Goal: Task Accomplishment & Management: Manage account settings

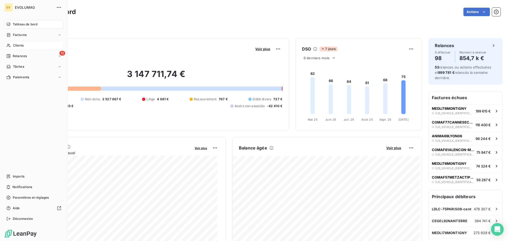
click at [19, 42] on div "Clients" at bounding box center [33, 45] width 59 height 8
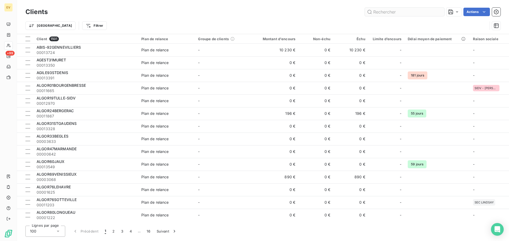
click at [395, 12] on input "text" at bounding box center [403, 12] width 79 height 8
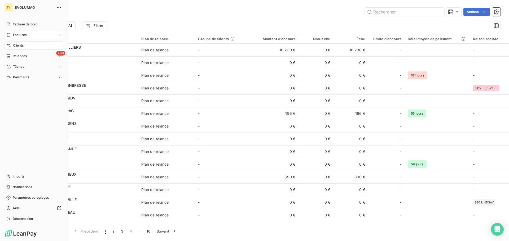
click at [24, 35] on span "Factures" at bounding box center [20, 35] width 14 height 5
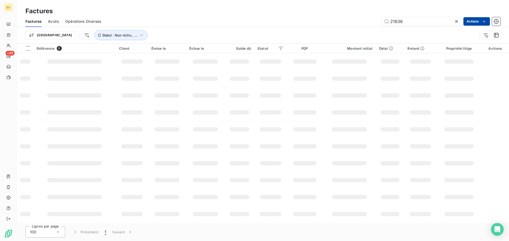
type input "21836"
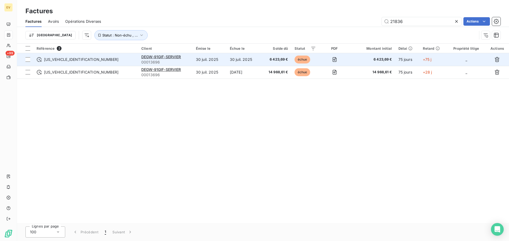
click at [67, 59] on span "[US_VEHICLE_IDENTIFICATION_NUMBER]" at bounding box center [81, 59] width 74 height 5
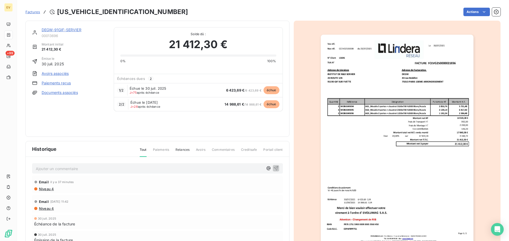
click at [72, 30] on link "DEGW-91GIF-SERVIER" at bounding box center [62, 30] width 40 height 5
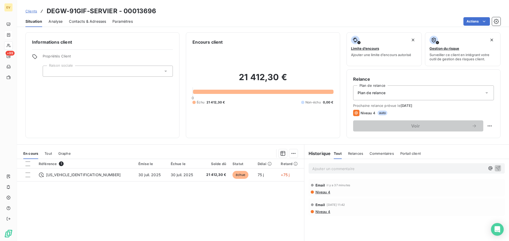
click at [83, 21] on span "Contacts & Adresses" at bounding box center [87, 21] width 37 height 5
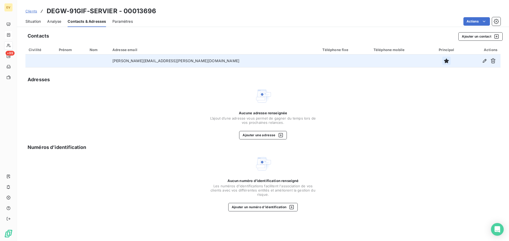
click at [444, 60] on icon "button" at bounding box center [446, 61] width 5 height 5
click at [444, 61] on icon "button" at bounding box center [446, 61] width 5 height 5
click at [483, 61] on icon "button" at bounding box center [483, 60] width 5 height 5
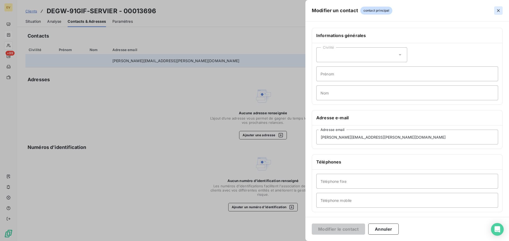
click at [498, 10] on icon "button" at bounding box center [497, 10] width 5 height 5
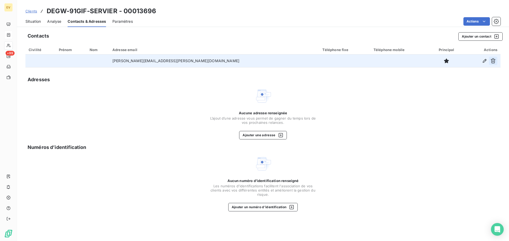
click at [492, 61] on icon "button" at bounding box center [492, 60] width 5 height 5
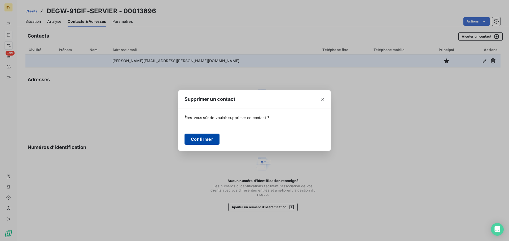
click at [198, 140] on button "Confirmer" at bounding box center [201, 139] width 35 height 11
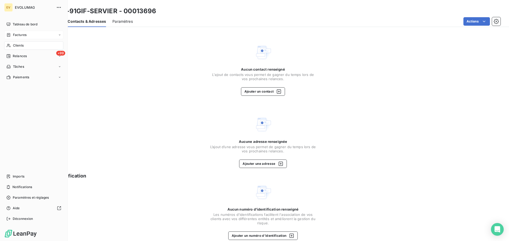
click at [20, 46] on span "Clients" at bounding box center [18, 45] width 11 height 5
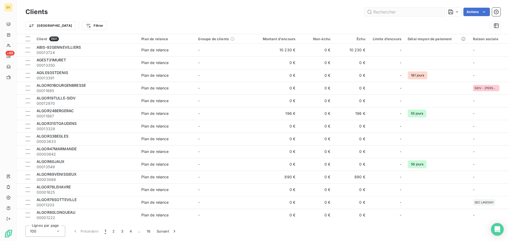
click at [390, 14] on input "text" at bounding box center [403, 12] width 79 height 8
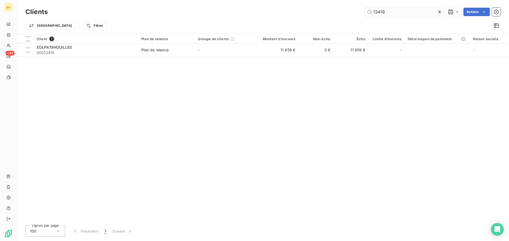
type input "13418"
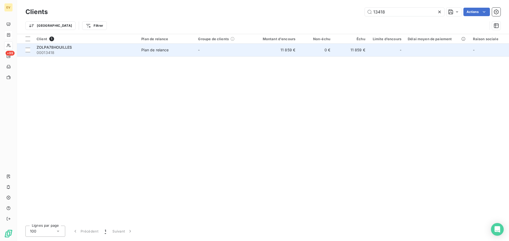
click at [150, 50] on div "Plan de relance" at bounding box center [154, 49] width 27 height 5
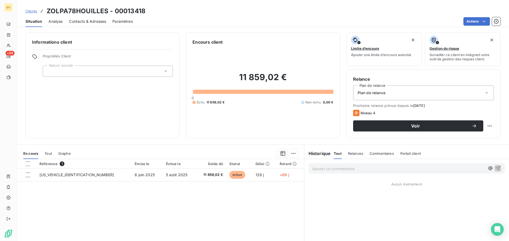
click at [150, 50] on div at bounding box center [102, 50] width 141 height 0
click at [72, 21] on span "Contacts & Adresses" at bounding box center [87, 21] width 37 height 5
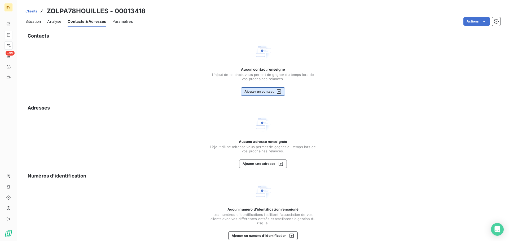
click at [256, 91] on button "Ajouter un contact" at bounding box center [263, 91] width 44 height 8
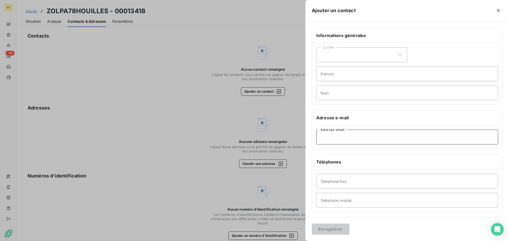
click at [326, 136] on input "Adresse email" at bounding box center [407, 137] width 182 height 15
paste input "[PERSON_NAME] <[PERSON_NAME][EMAIL_ADDRESS][DOMAIN_NAME]>; [PERSON_NAME] <[PERS…"
click at [423, 138] on input "[PERSON_NAME] <[PERSON_NAME][EMAIL_ADDRESS][DOMAIN_NAME]>; [PERSON_NAME] <[PERS…" at bounding box center [407, 137] width 182 height 15
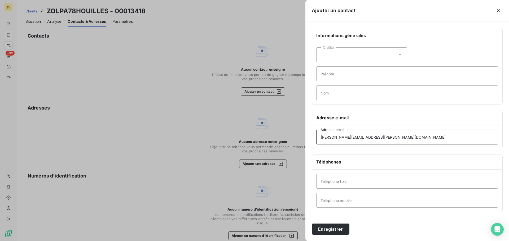
type input "[PERSON_NAME][EMAIL_ADDRESS][PERSON_NAME][DOMAIN_NAME]"
click at [339, 232] on button "Enregistrer" at bounding box center [330, 229] width 38 height 11
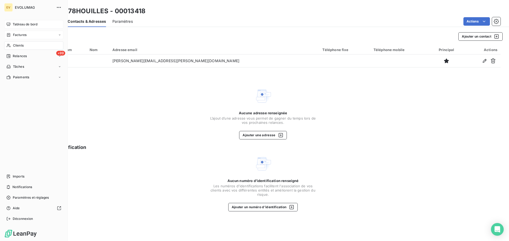
click at [25, 25] on span "Tableau de bord" at bounding box center [25, 24] width 25 height 5
